Goal: Check status: Check status

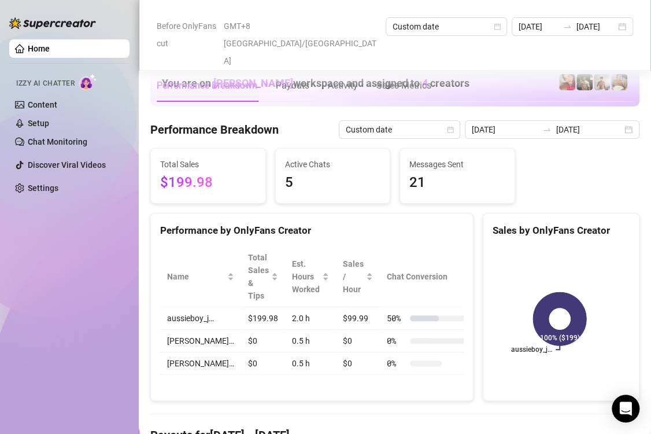
scroll to position [1677, 0]
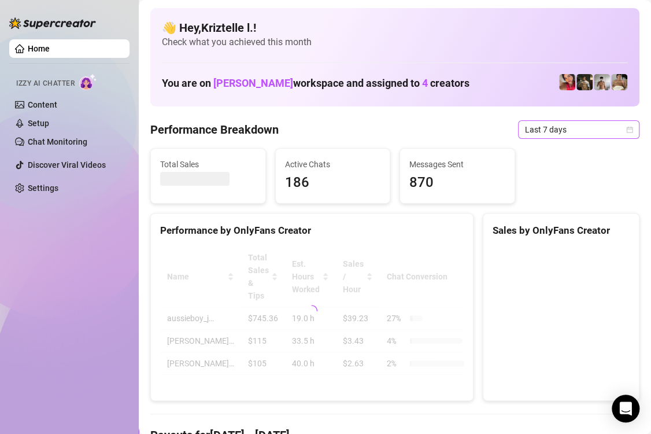
click at [536, 134] on span "Last 7 days" at bounding box center [579, 129] width 108 height 17
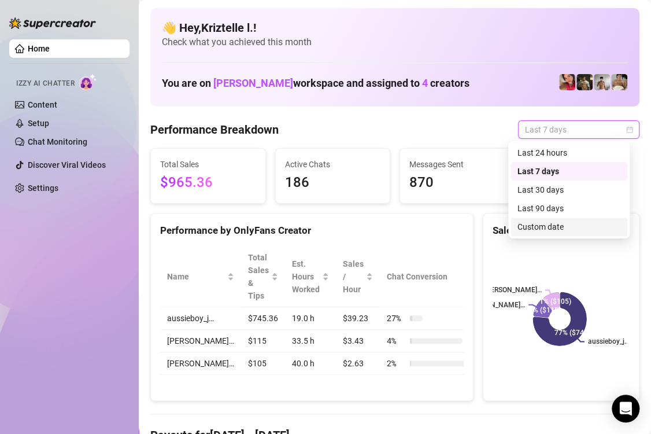
click at [557, 227] on div "Custom date" at bounding box center [569, 226] width 103 height 13
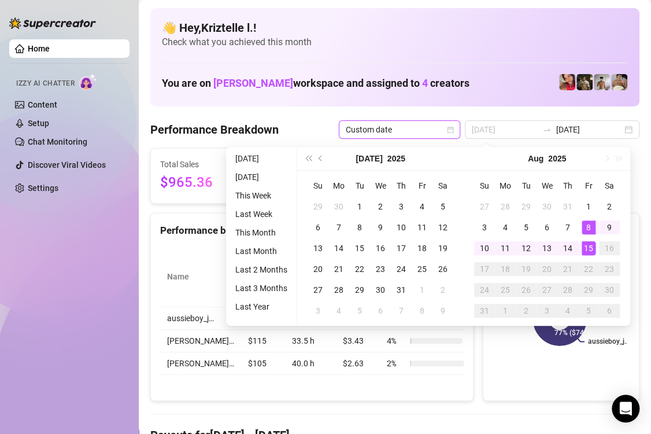
type input "[DATE]"
click at [592, 248] on div "15" at bounding box center [589, 248] width 14 height 14
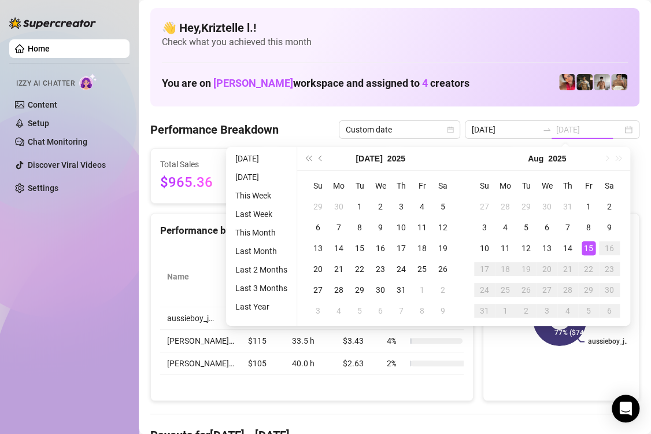
click at [592, 248] on div "15" at bounding box center [589, 248] width 14 height 14
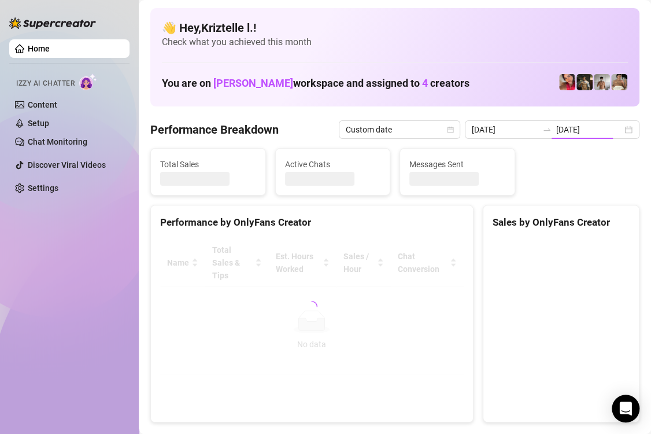
type input "[DATE]"
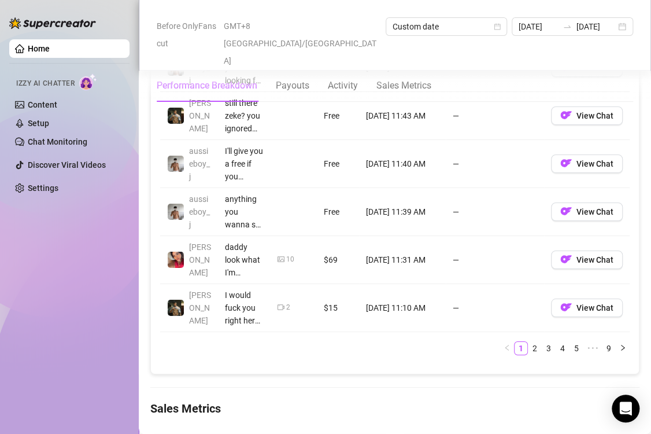
scroll to position [1735, 0]
